Goal: Obtain resource: Obtain resource

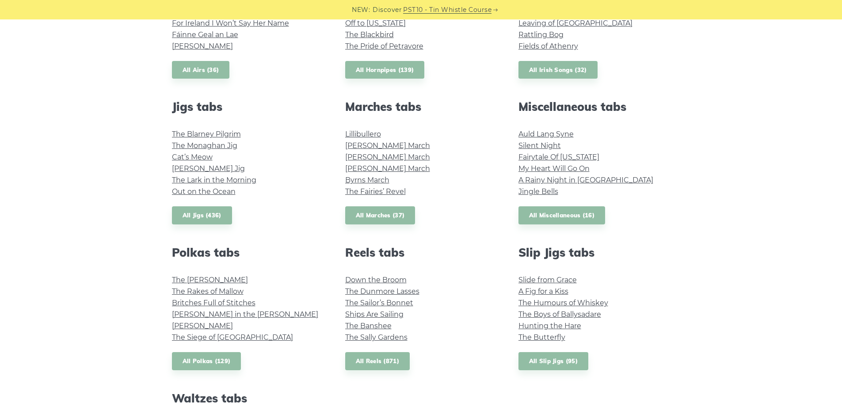
scroll to position [442, 0]
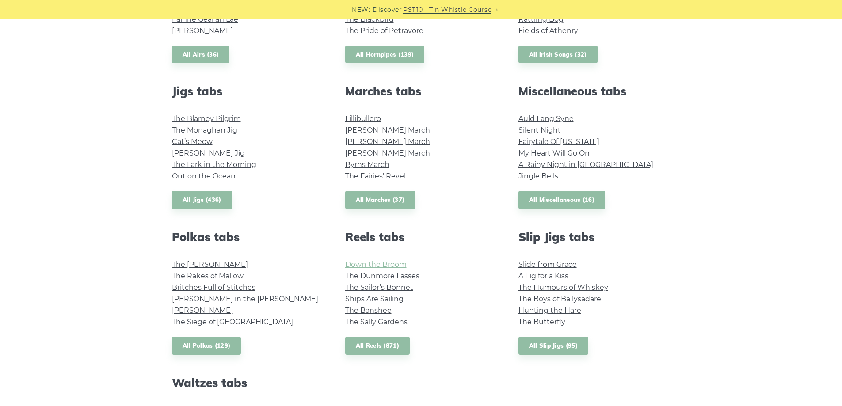
click at [378, 262] on link "Down the Broom" at bounding box center [375, 264] width 61 height 8
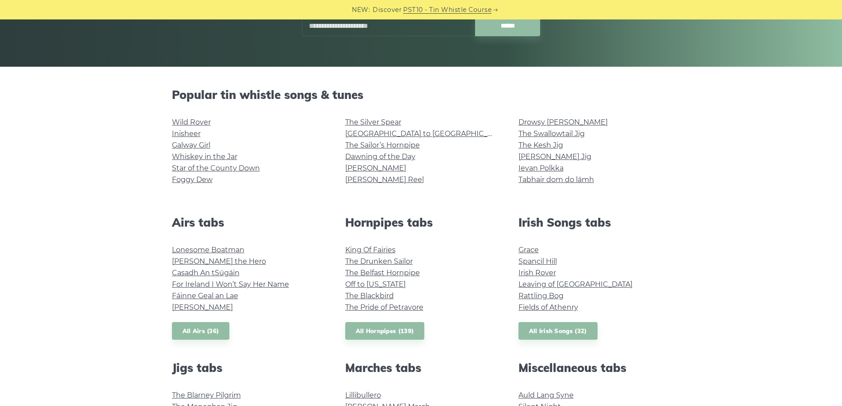
scroll to position [133, 0]
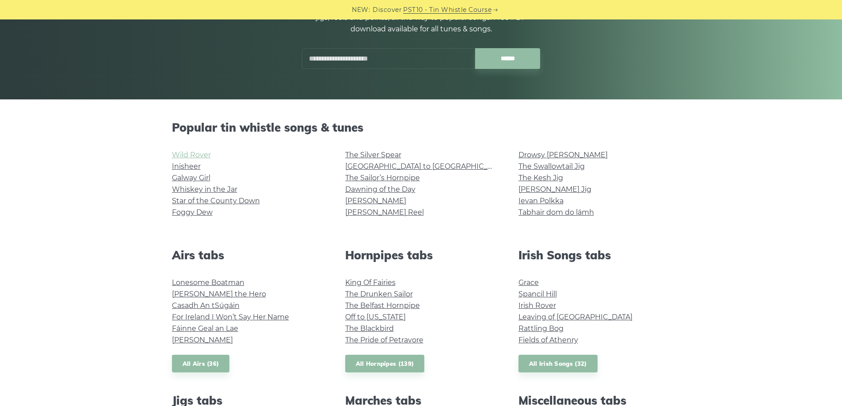
click at [193, 156] on link "Wild Rover" at bounding box center [191, 155] width 39 height 8
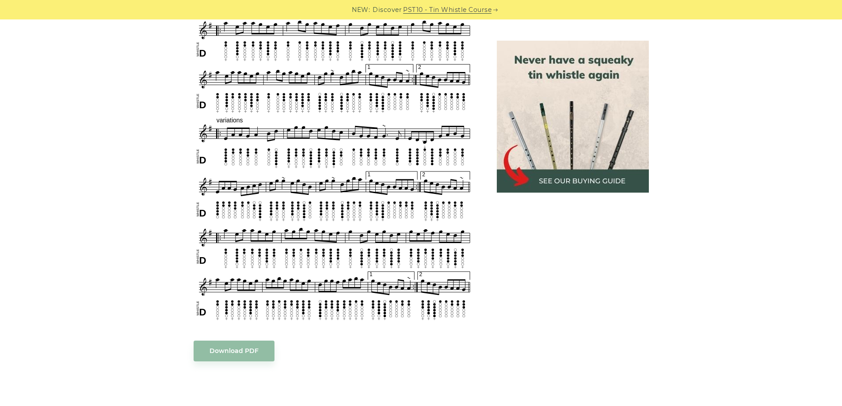
scroll to position [398, 0]
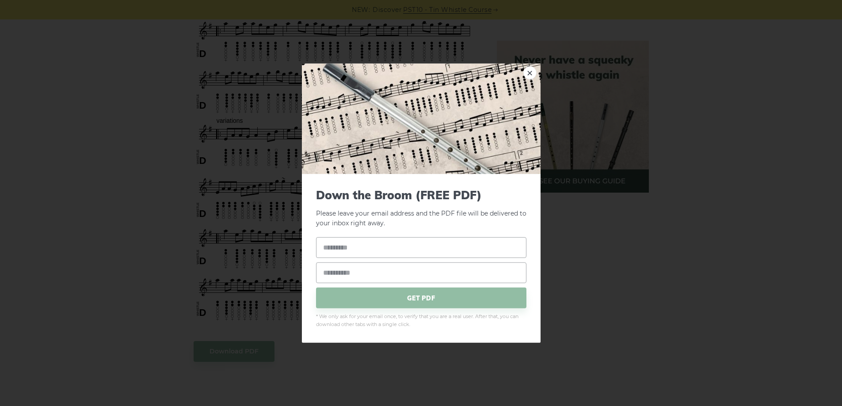
click at [243, 348] on body "NEW: Discover PST10 - Tin Whistle Course Lessons Fingering Charts Tabs & Notes …" at bounding box center [421, 385] width 842 height 1567
drag, startPoint x: 726, startPoint y: 276, endPoint x: 720, endPoint y: 276, distance: 6.2
click at [725, 276] on div "× Down the Broom (FREE PDF) Please leave your email address and the PDF file wi…" at bounding box center [421, 203] width 842 height 406
click at [456, 299] on span "GET PDF" at bounding box center [421, 298] width 210 height 21
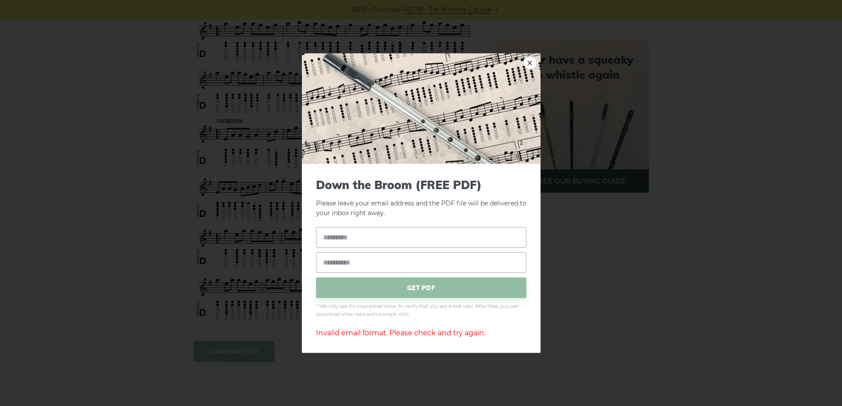
click at [686, 179] on div "× Down the Broom (FREE PDF) Please leave your email address and the PDF file wi…" at bounding box center [421, 203] width 842 height 406
click at [530, 65] on link "×" at bounding box center [529, 62] width 13 height 13
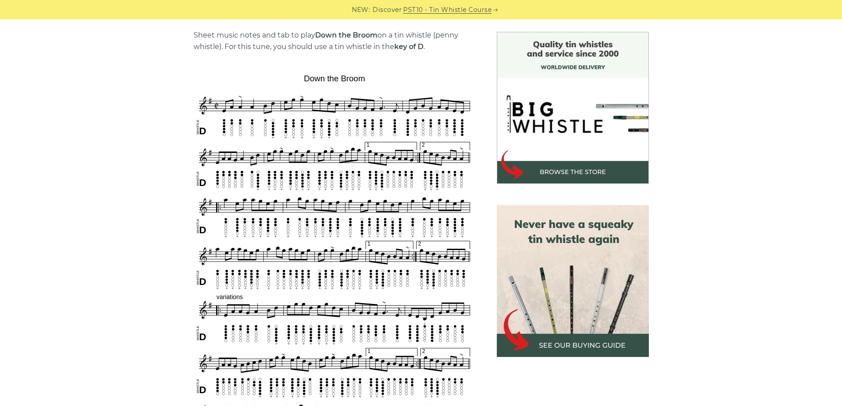
scroll to position [221, 0]
drag, startPoint x: 702, startPoint y: 121, endPoint x: 684, endPoint y: 109, distance: 21.7
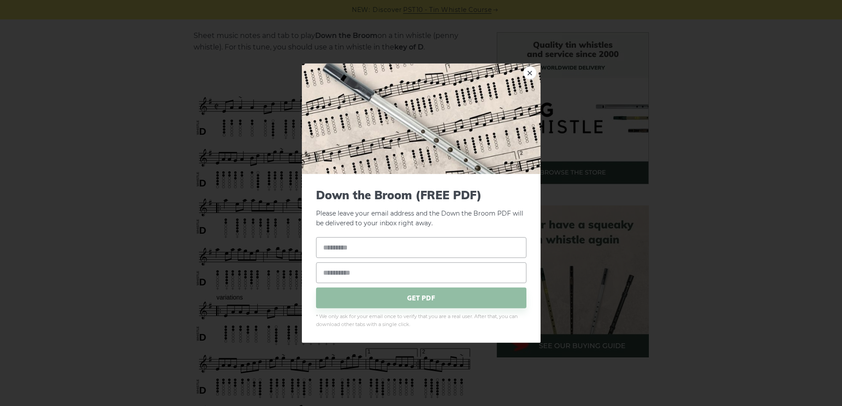
click at [701, 144] on div "× Down the Broom (FREE PDF) Please leave your email address and the Down the Br…" at bounding box center [421, 203] width 842 height 406
click at [532, 72] on link "×" at bounding box center [529, 72] width 13 height 13
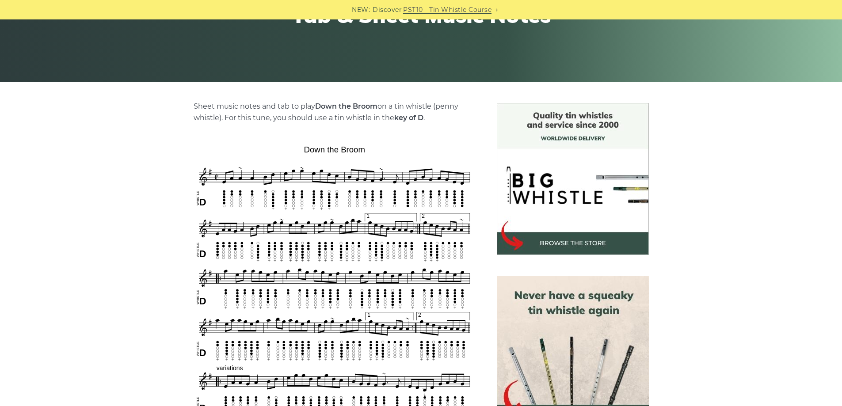
scroll to position [146, 0]
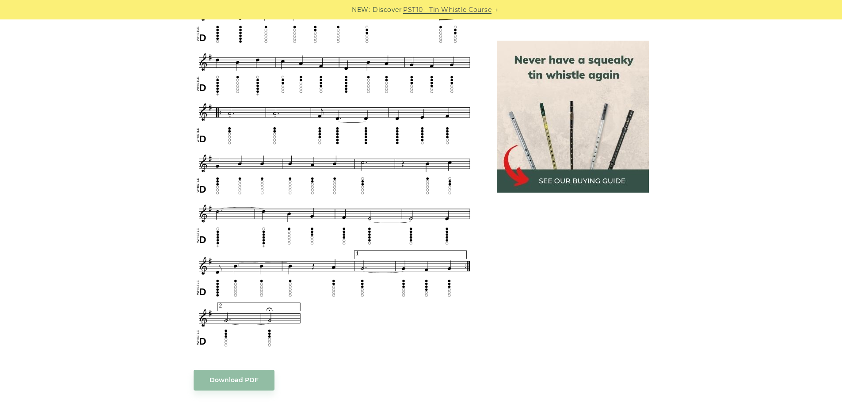
scroll to position [467, 0]
